Goal: Information Seeking & Learning: Learn about a topic

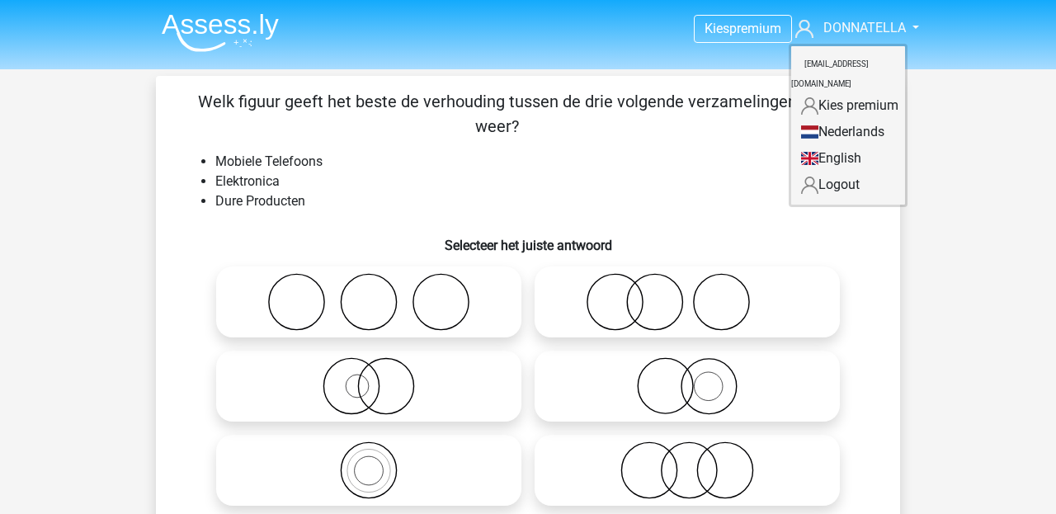
click at [867, 119] on link "Nederlands" at bounding box center [848, 132] width 114 height 26
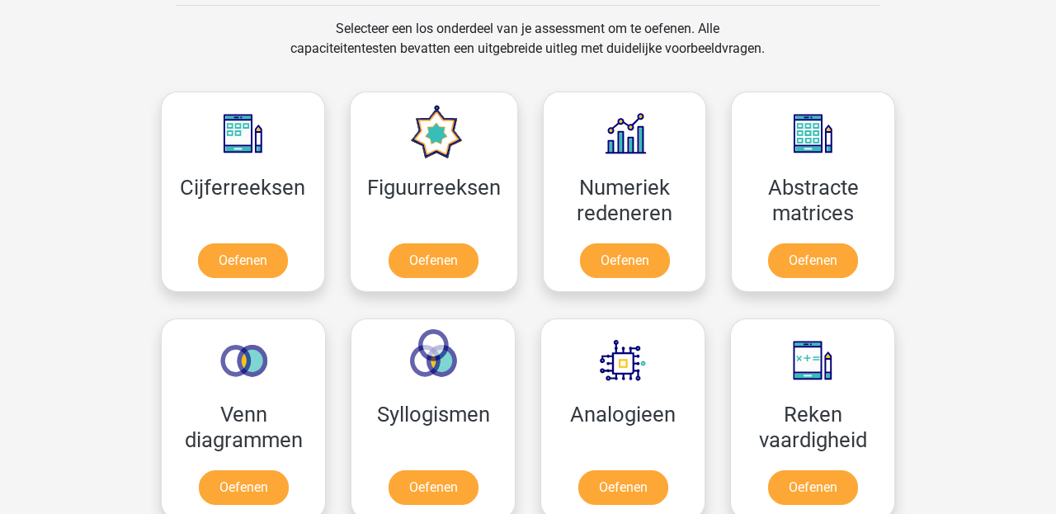
scroll to position [683, 0]
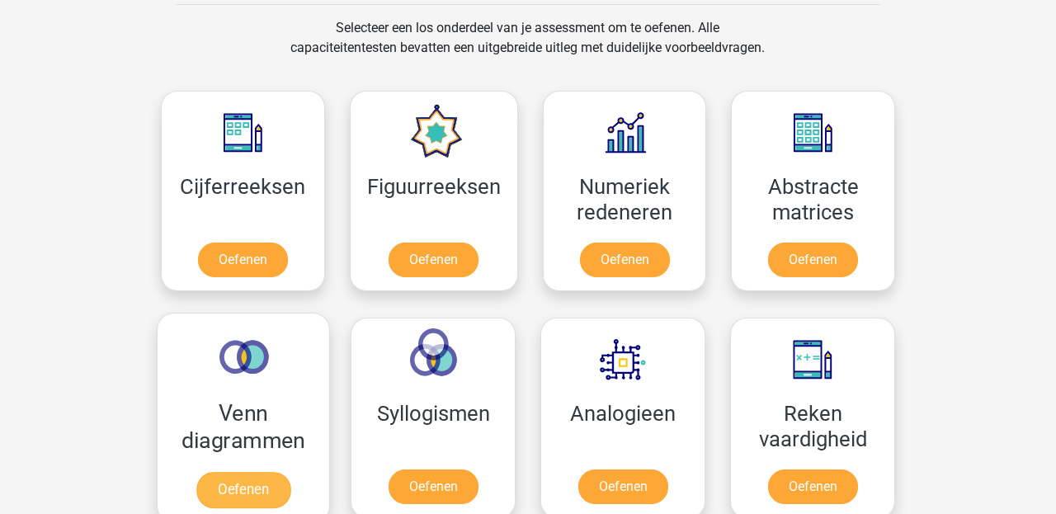
click at [251, 483] on link "Oefenen" at bounding box center [243, 490] width 94 height 36
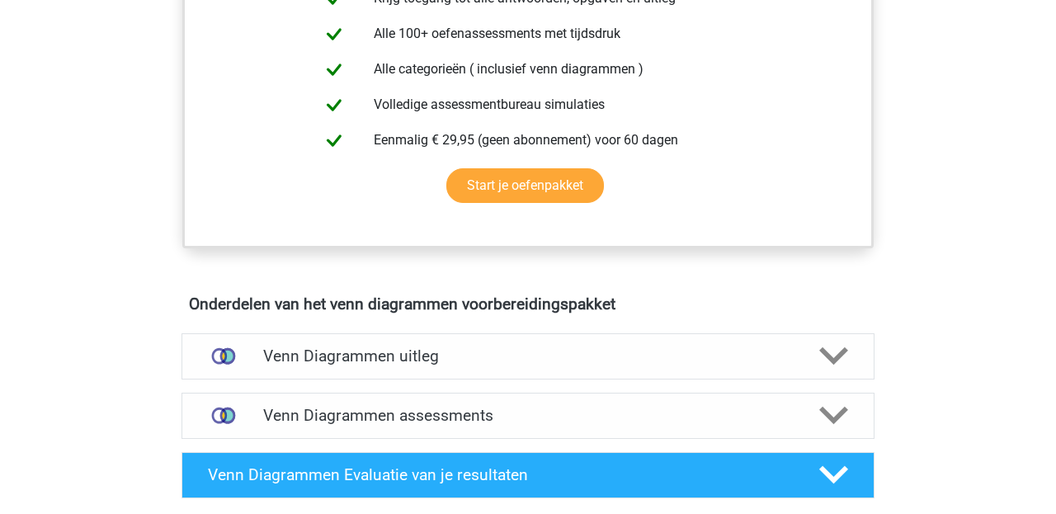
scroll to position [700, 0]
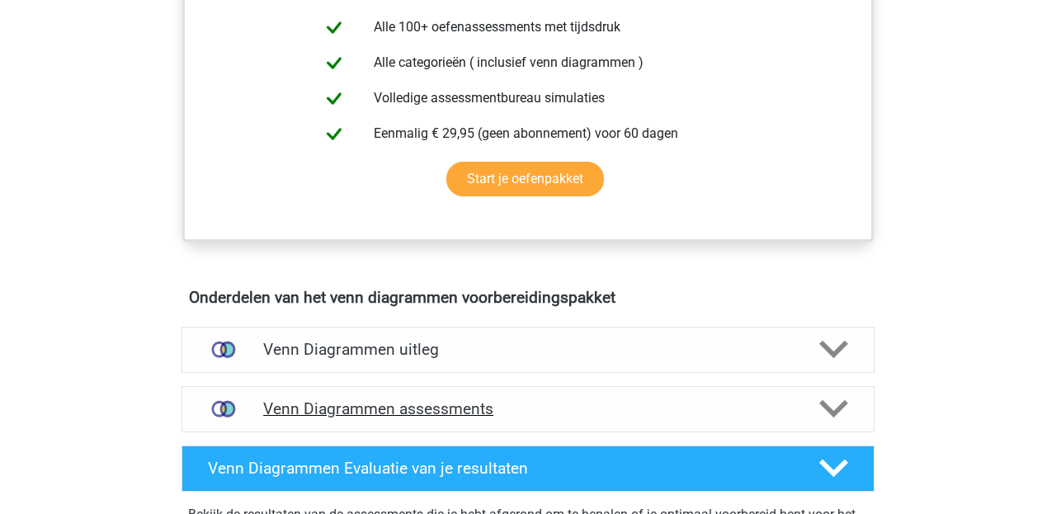
click at [829, 406] on icon at bounding box center [833, 408] width 29 height 29
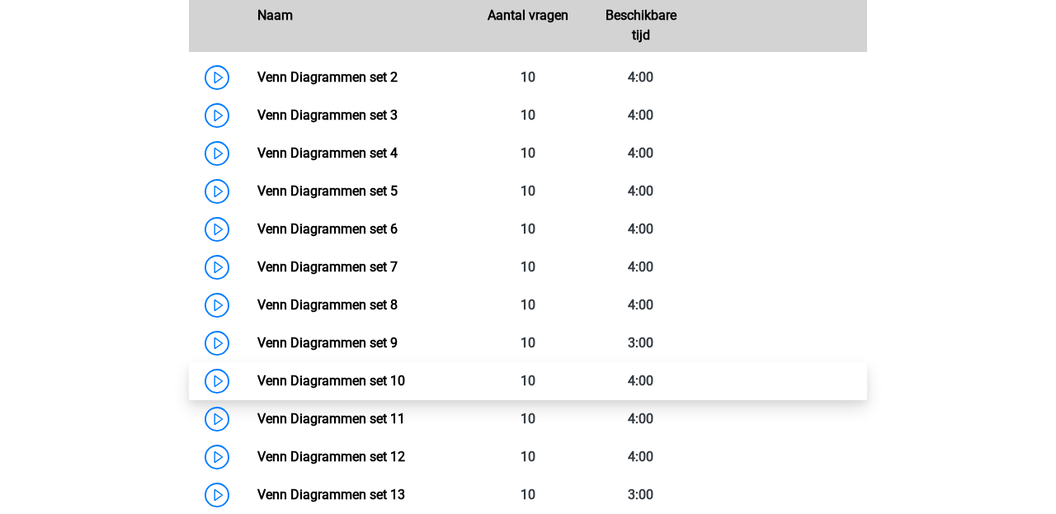
scroll to position [1218, 0]
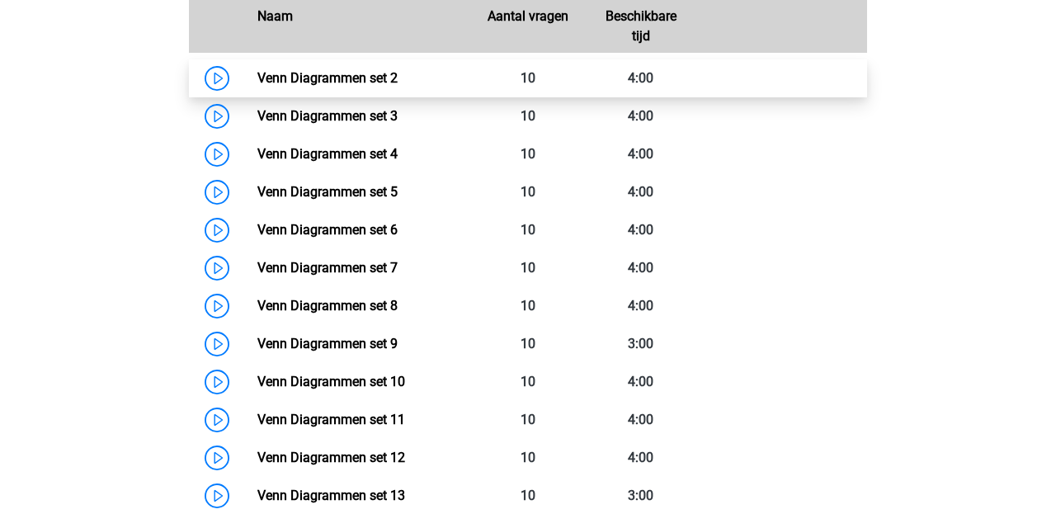
click at [398, 78] on link "Venn Diagrammen set 2" at bounding box center [327, 78] width 140 height 16
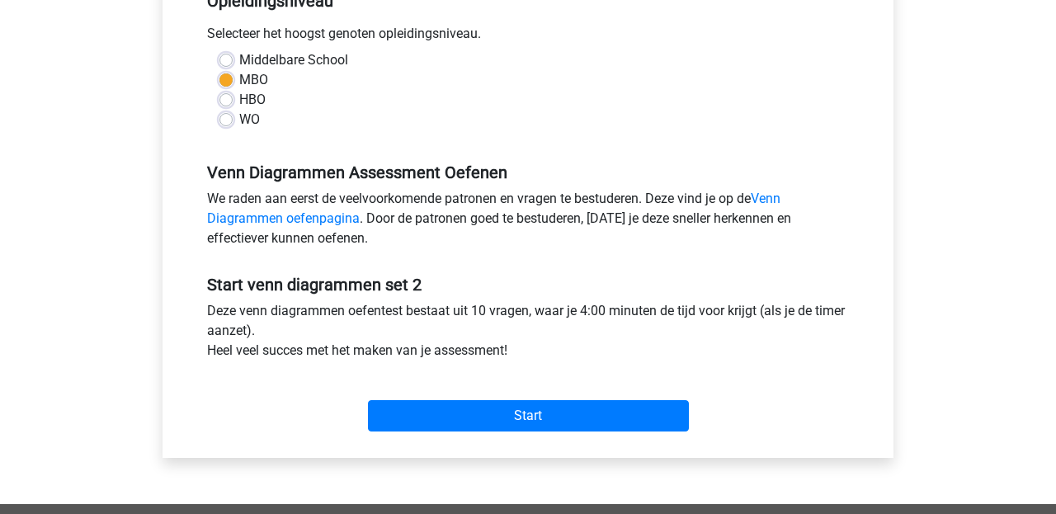
scroll to position [377, 0]
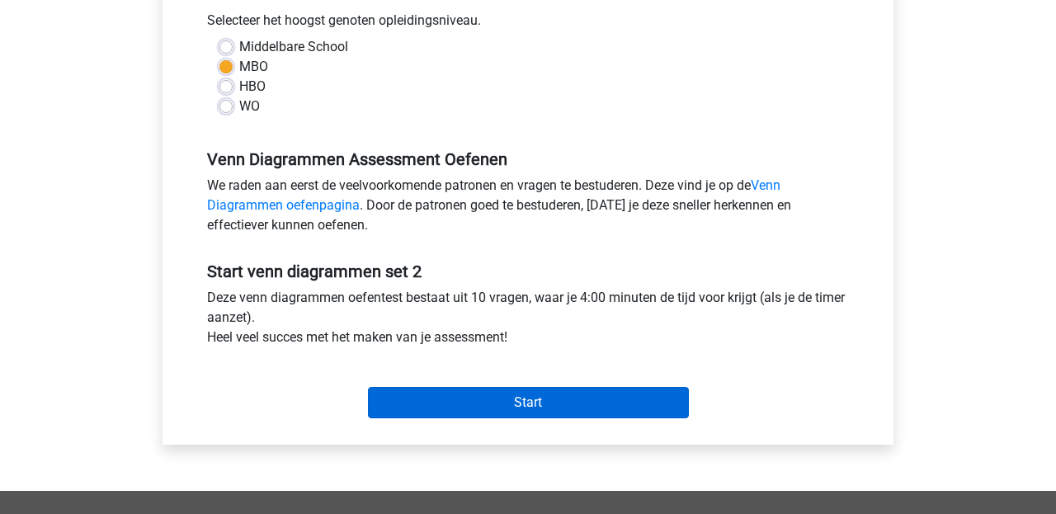
click at [646, 401] on input "Start" at bounding box center [528, 402] width 321 height 31
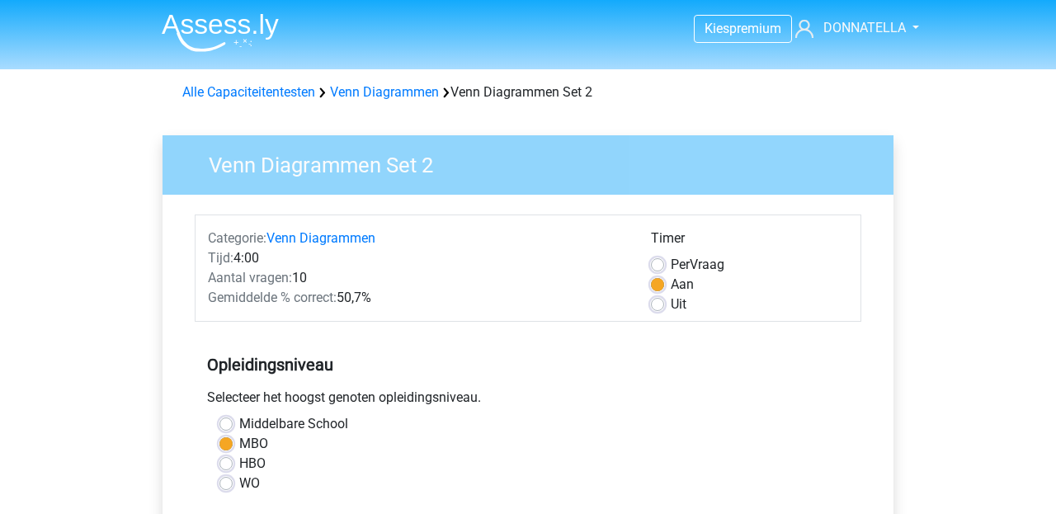
scroll to position [0, 0]
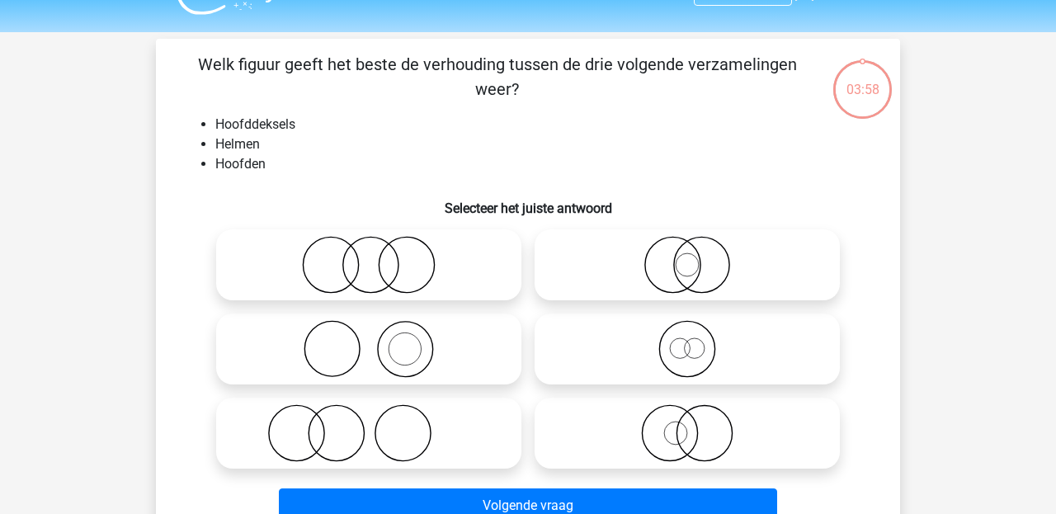
scroll to position [40, 0]
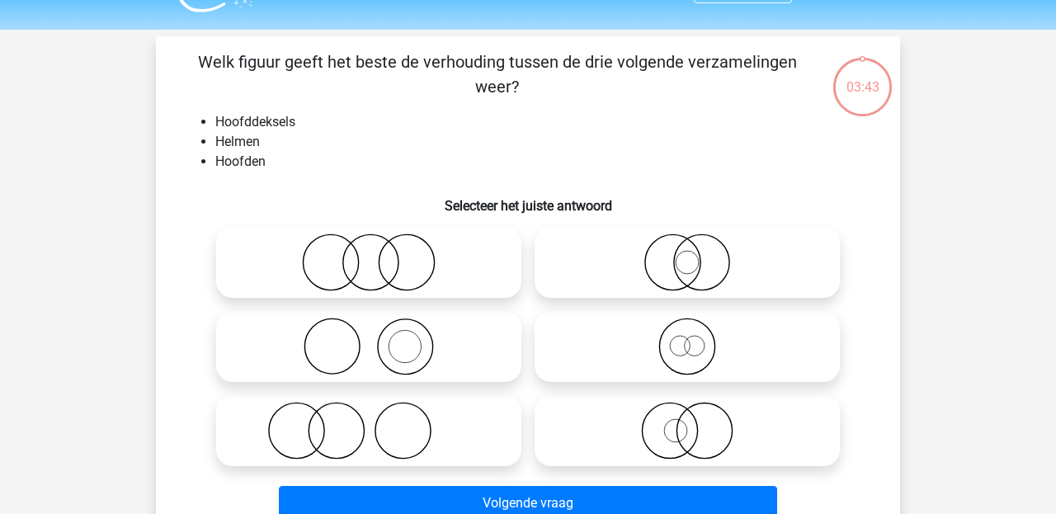
click at [426, 361] on icon at bounding box center [369, 347] width 292 height 58
click at [379, 338] on input "radio" at bounding box center [374, 332] width 11 height 11
radio input "true"
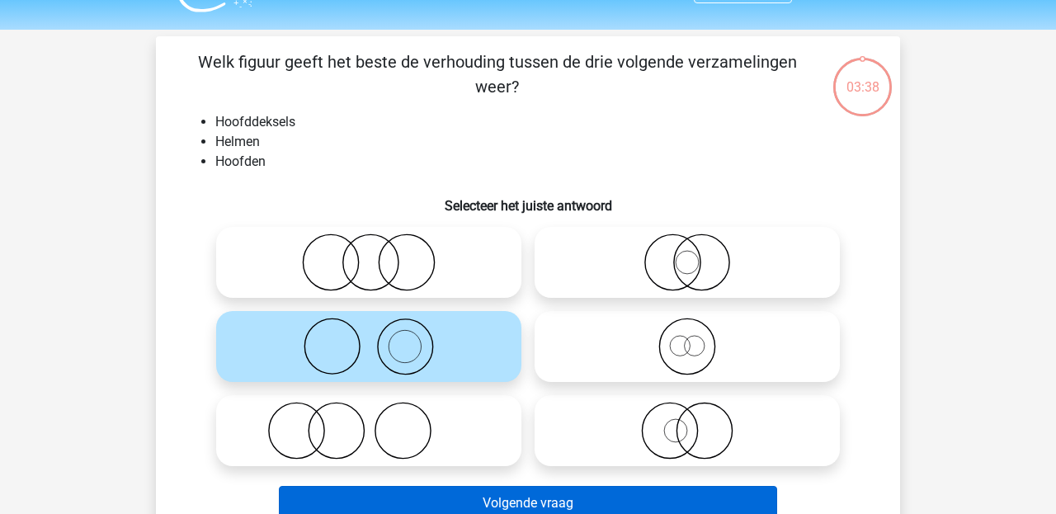
click at [536, 501] on button "Volgende vraag" at bounding box center [528, 503] width 499 height 35
